Goal: Navigation & Orientation: Find specific page/section

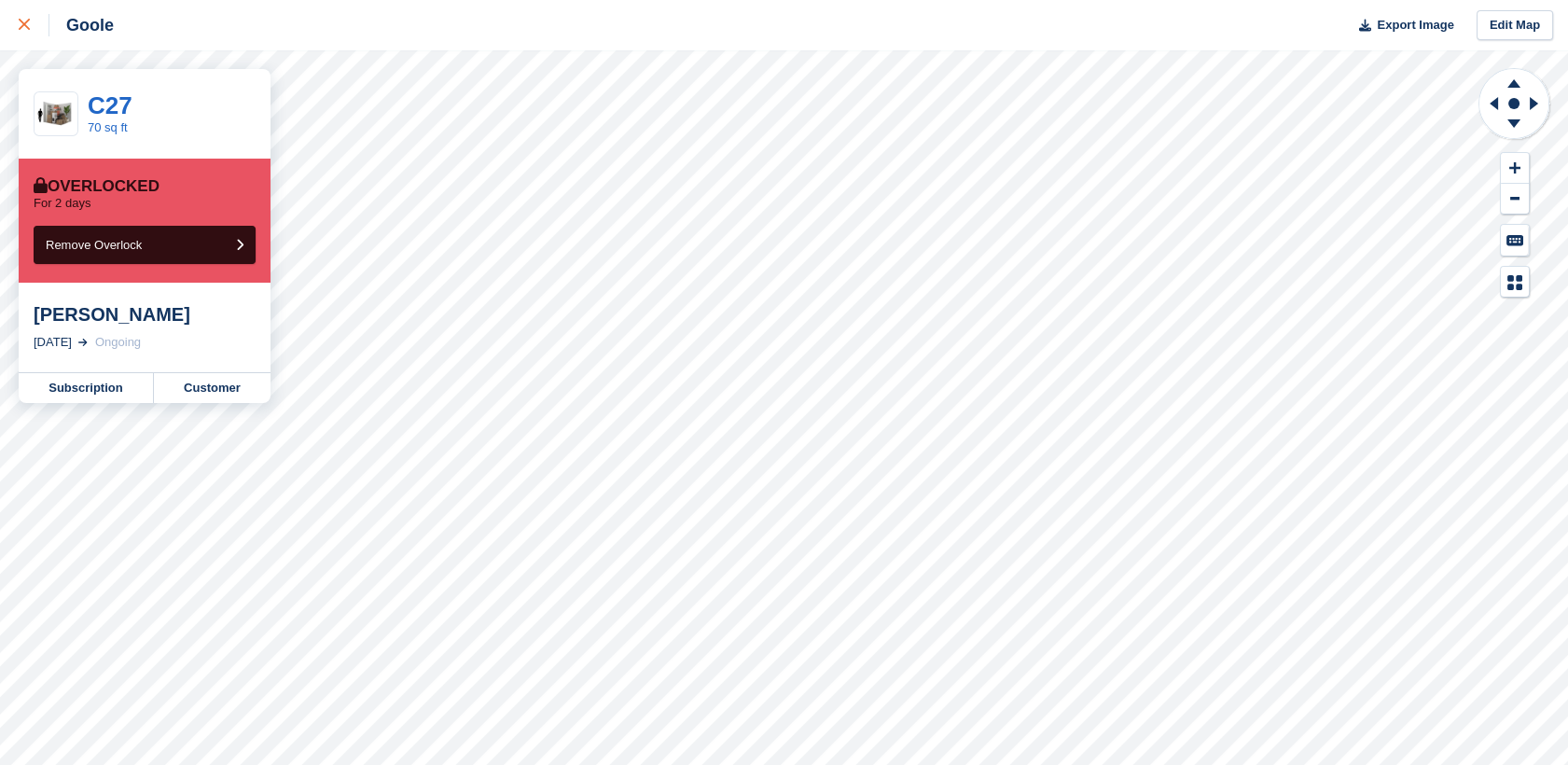
click at [14, 23] on link at bounding box center [24, 25] width 49 height 50
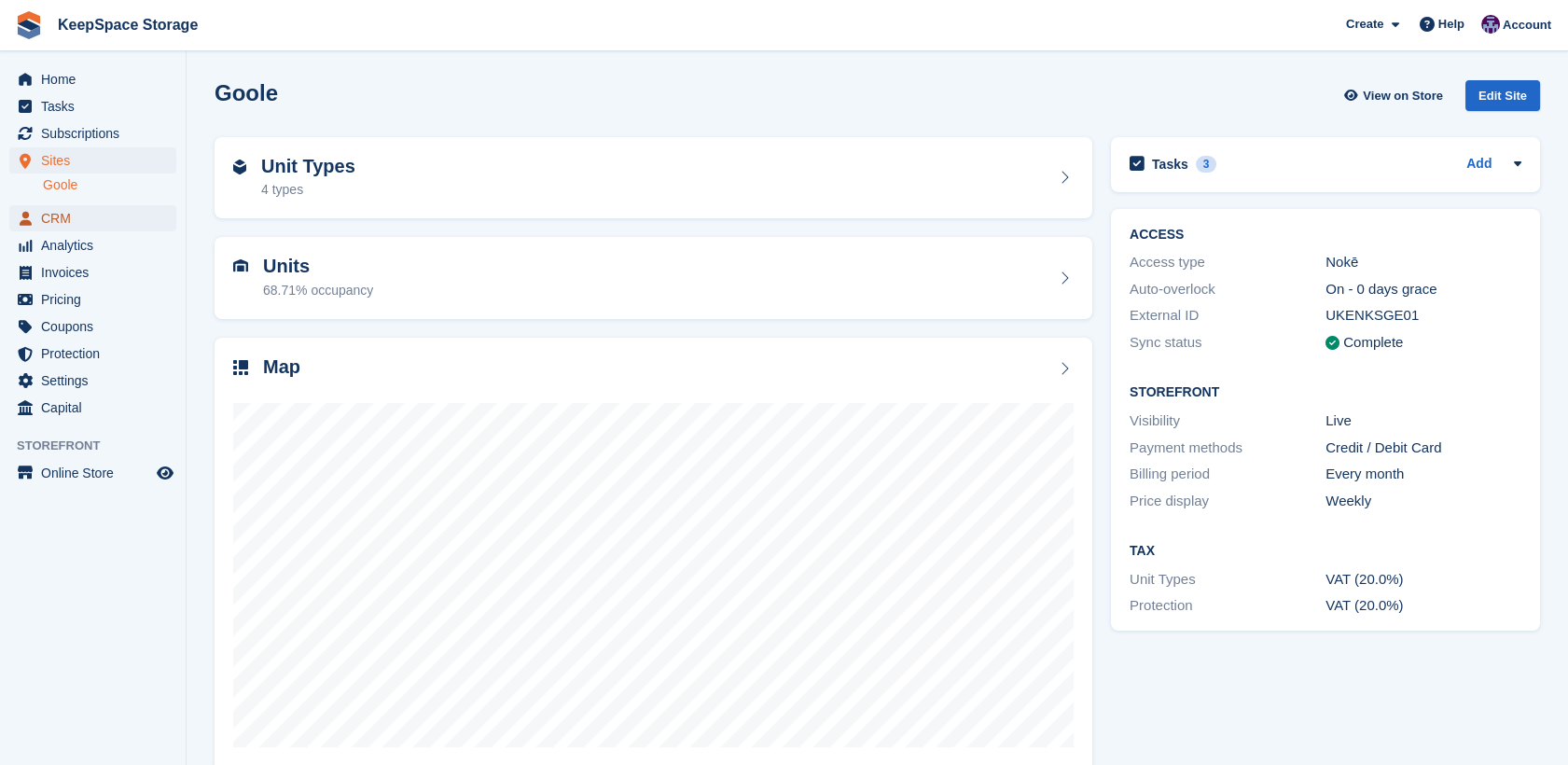
click at [52, 219] on span "CRM" at bounding box center [97, 218] width 112 height 26
